Goal: Information Seeking & Learning: Understand process/instructions

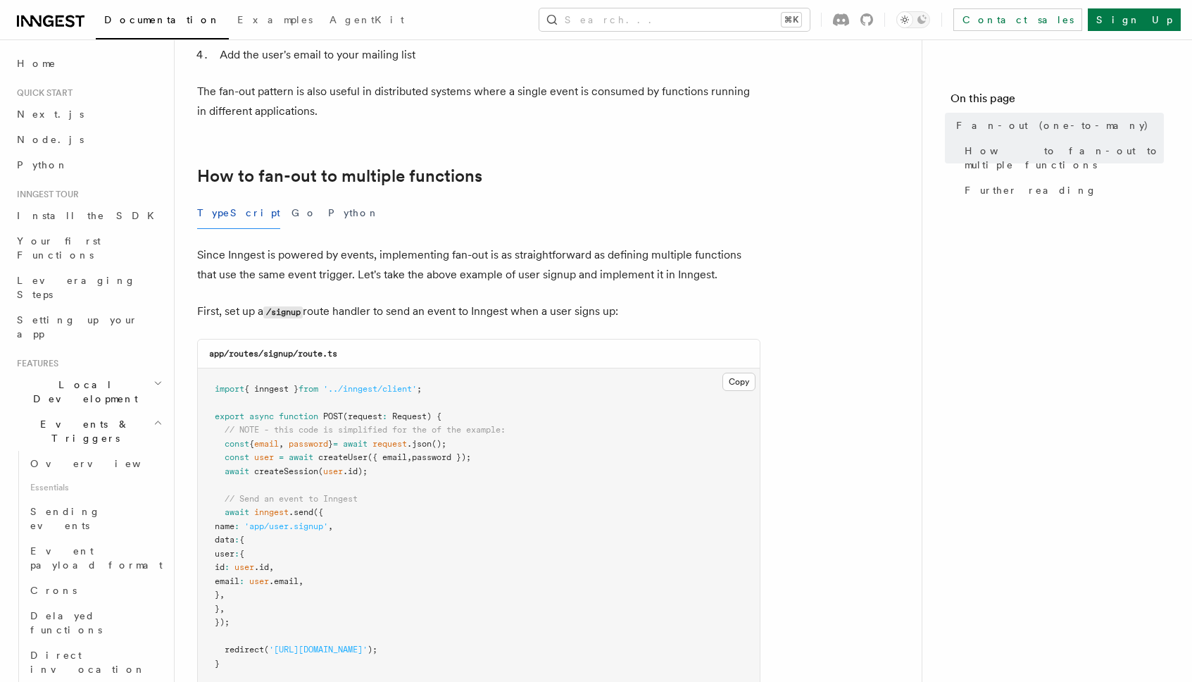
scroll to position [684, 0]
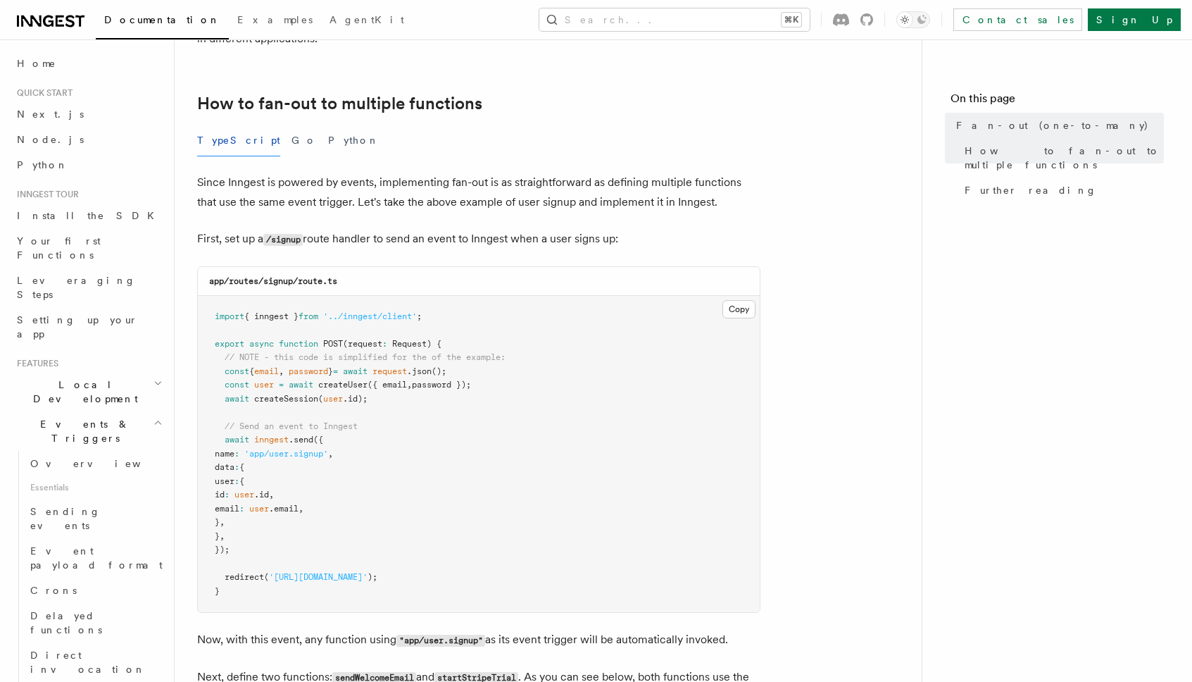
click at [264, 434] on span "inngest" at bounding box center [271, 439] width 35 height 10
copy span "inngest"
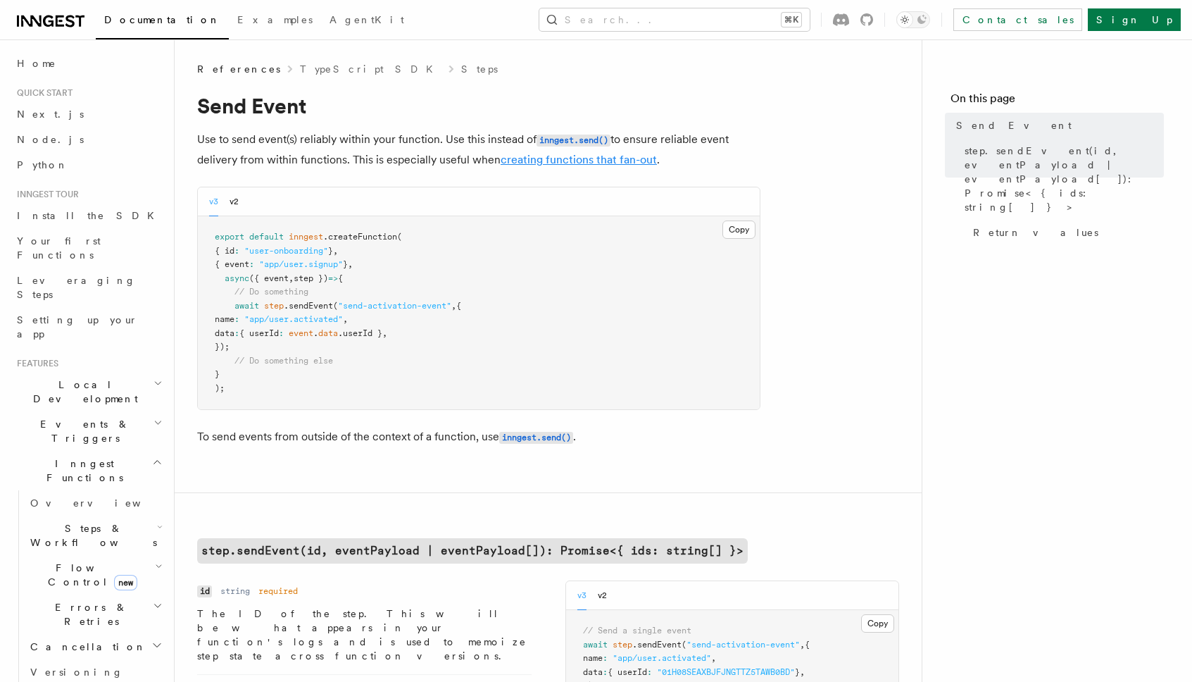
click at [525, 157] on link "creating functions that fan-out" at bounding box center [579, 159] width 156 height 13
drag, startPoint x: 346, startPoint y: 306, endPoint x: 453, endPoint y: 310, distance: 106.4
click at [451, 310] on span ""send-activation-event"" at bounding box center [394, 306] width 113 height 10
copy span "send-activation-event"
